Goal: Task Accomplishment & Management: Use online tool/utility

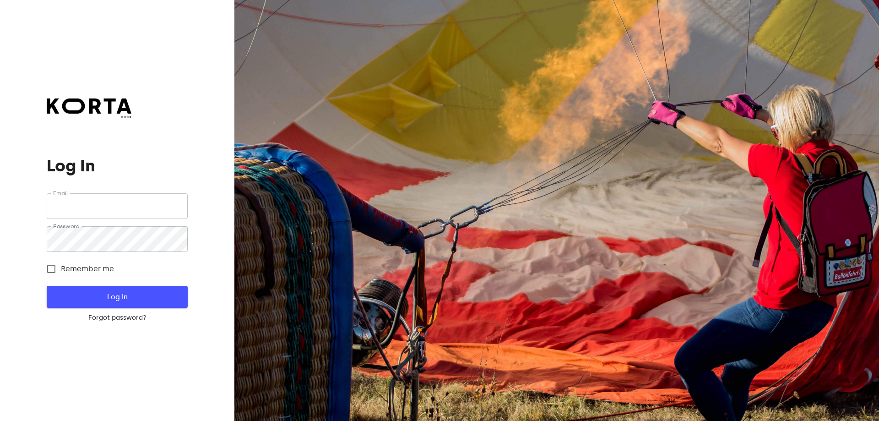
type input "[EMAIL_ADDRESS][DOMAIN_NAME]"
click at [101, 297] on span "Log In" at bounding box center [116, 297] width 111 height 12
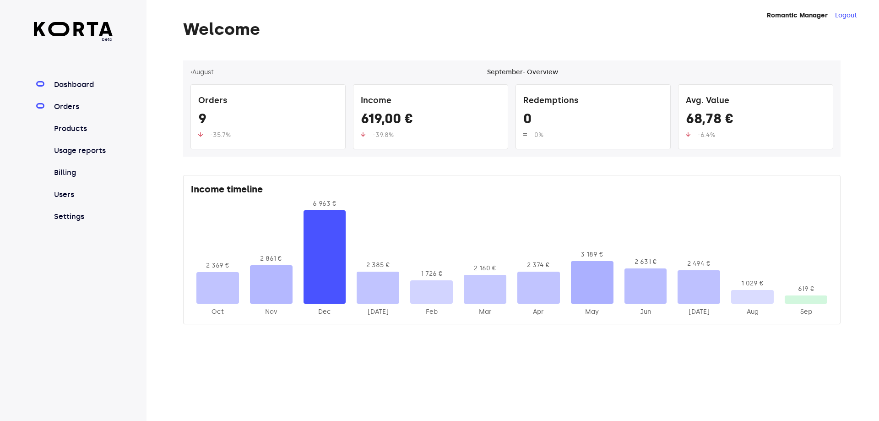
click at [73, 108] on link "Orders" at bounding box center [82, 106] width 61 height 11
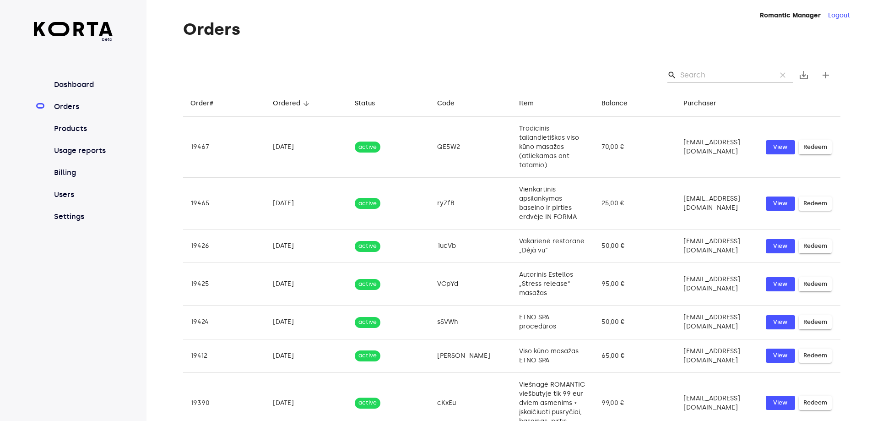
click at [717, 73] on input "Search" at bounding box center [724, 75] width 89 height 15
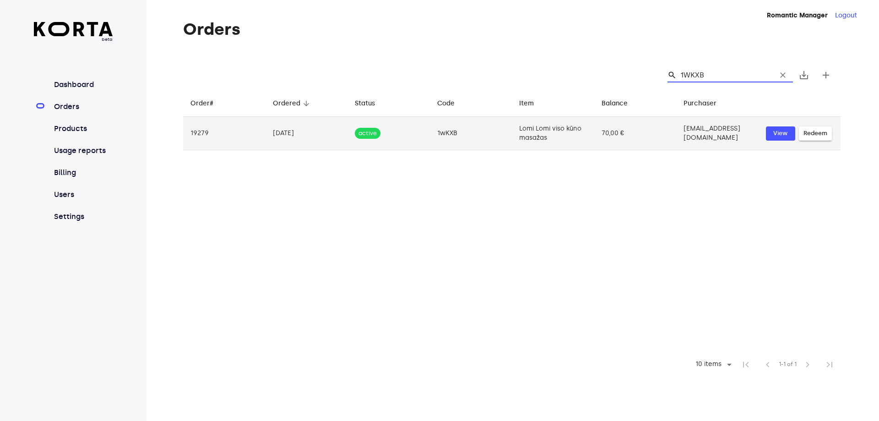
type input "1WKXB"
click at [816, 138] on span "Redeem" at bounding box center [815, 133] width 24 height 11
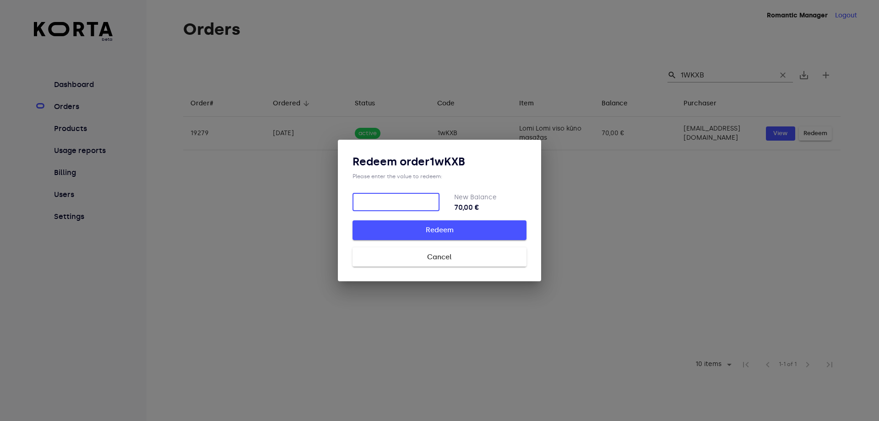
click at [437, 229] on span "Redeem" at bounding box center [439, 230] width 145 height 12
click at [404, 202] on input "number" at bounding box center [395, 202] width 87 height 18
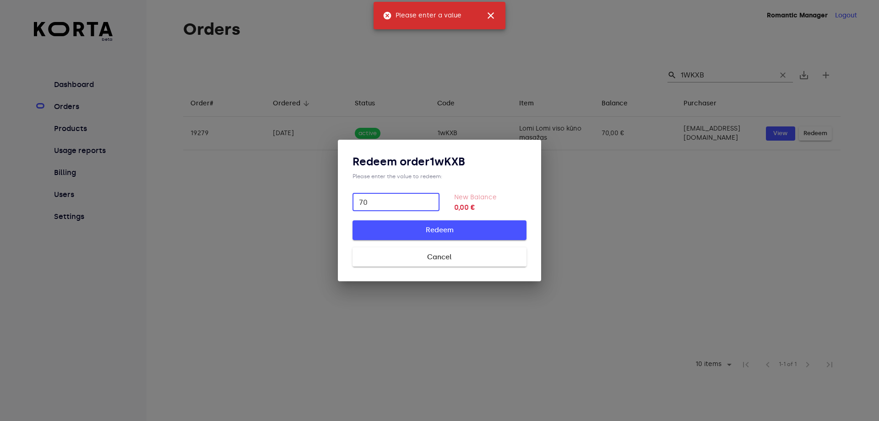
type input "70"
click at [438, 230] on span "Redeem" at bounding box center [439, 230] width 145 height 12
